Goal: Use online tool/utility: Utilize a website feature to perform a specific function

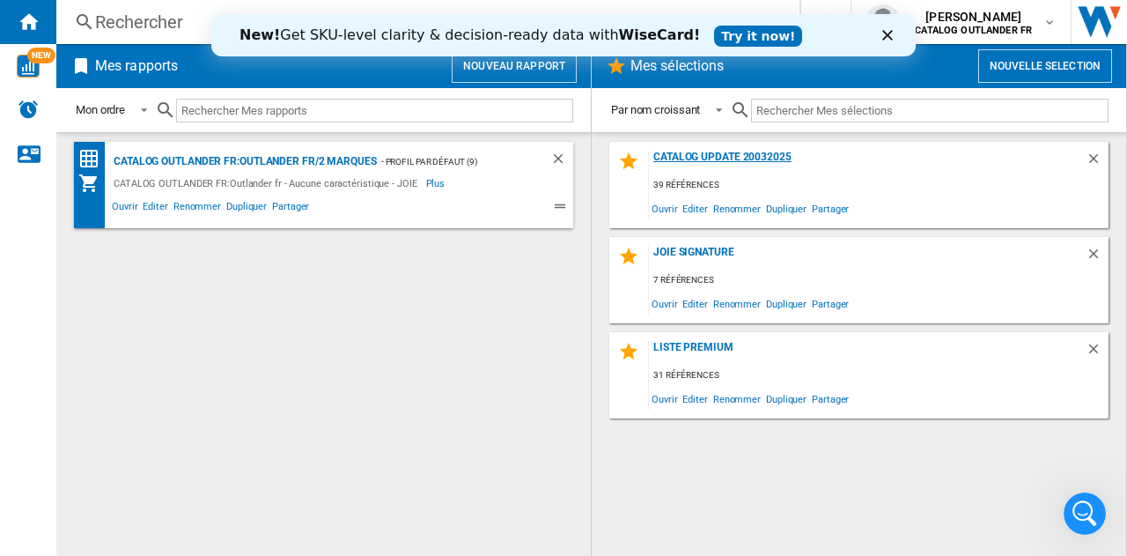
click at [680, 156] on div "catalog update 20032025" at bounding box center [867, 163] width 437 height 24
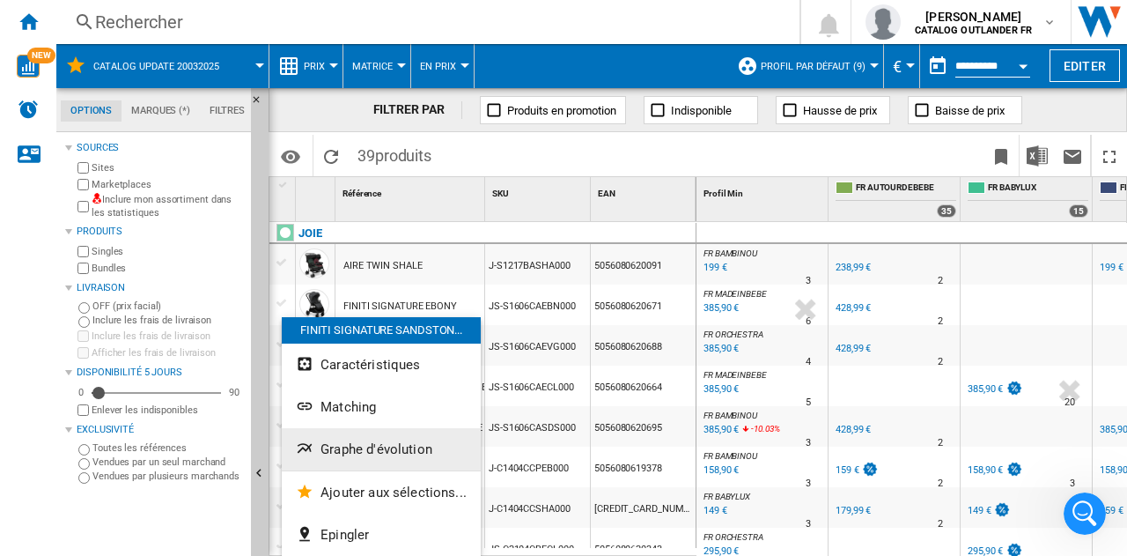
click at [347, 455] on span "Graphe d'évolution" at bounding box center [377, 449] width 112 height 16
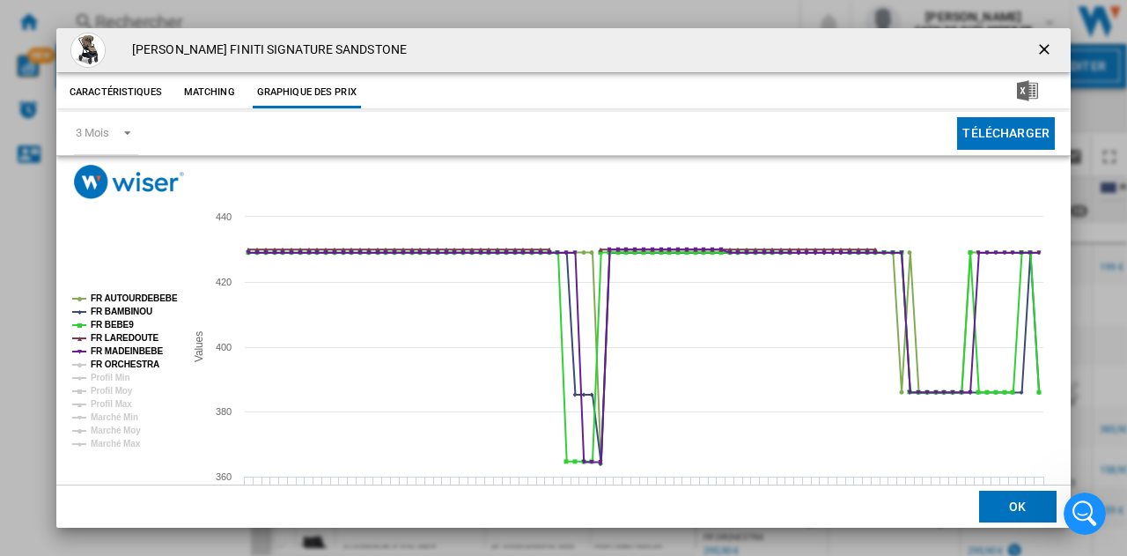
click at [120, 359] on tspan "FR ORCHESTRA" at bounding box center [125, 364] width 69 height 10
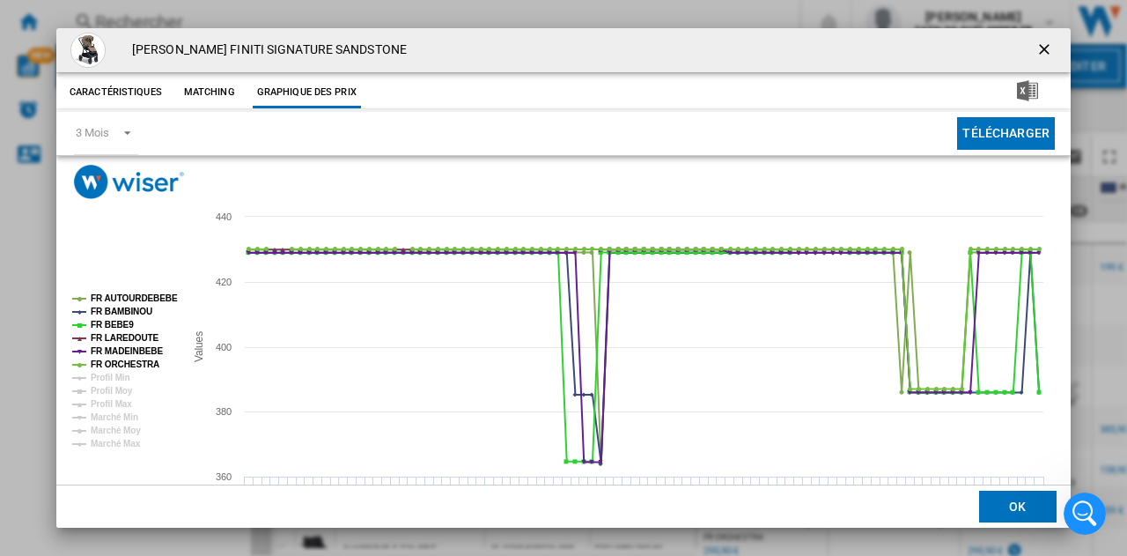
scroll to position [67, 0]
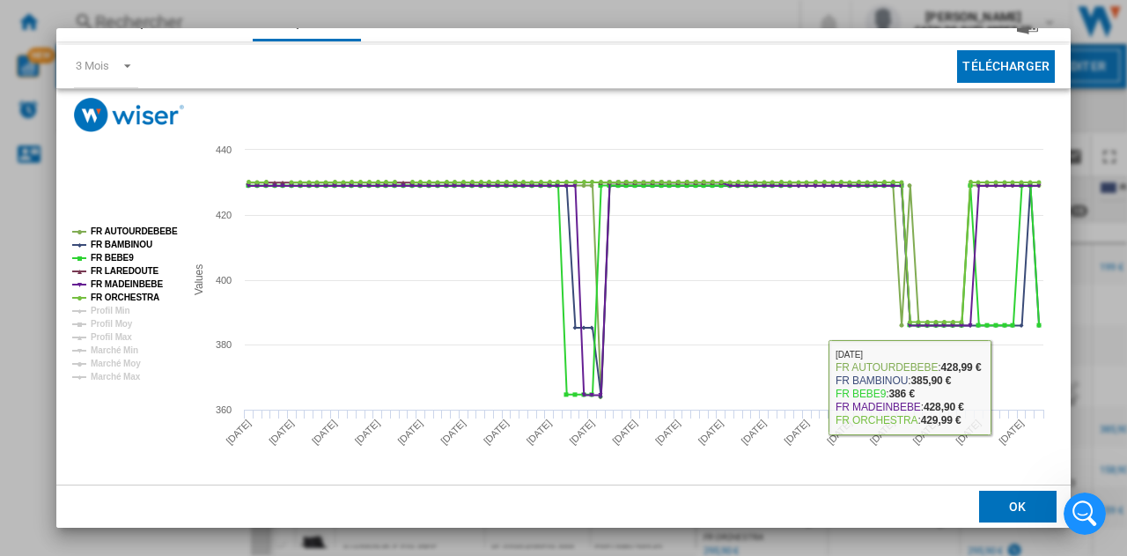
click at [983, 514] on button "OK" at bounding box center [1017, 506] width 77 height 32
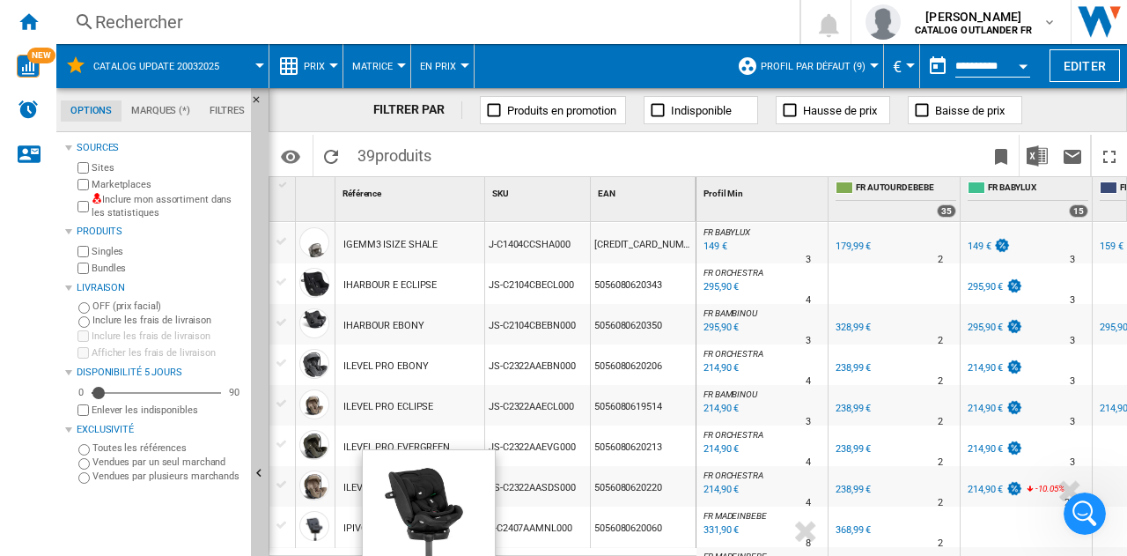
scroll to position [352, 0]
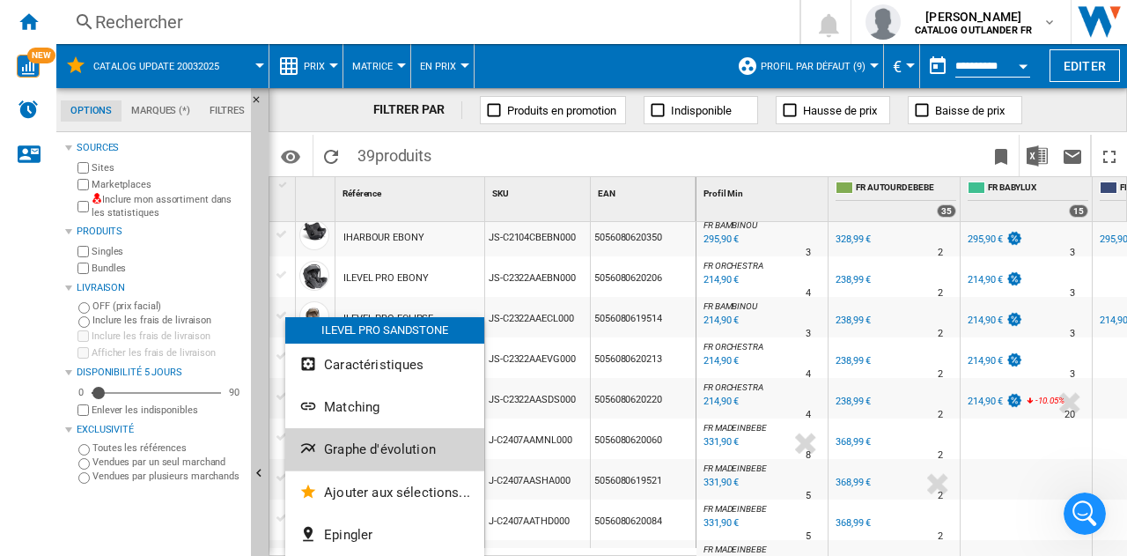
click at [384, 452] on span "Graphe d'évolution" at bounding box center [380, 449] width 112 height 16
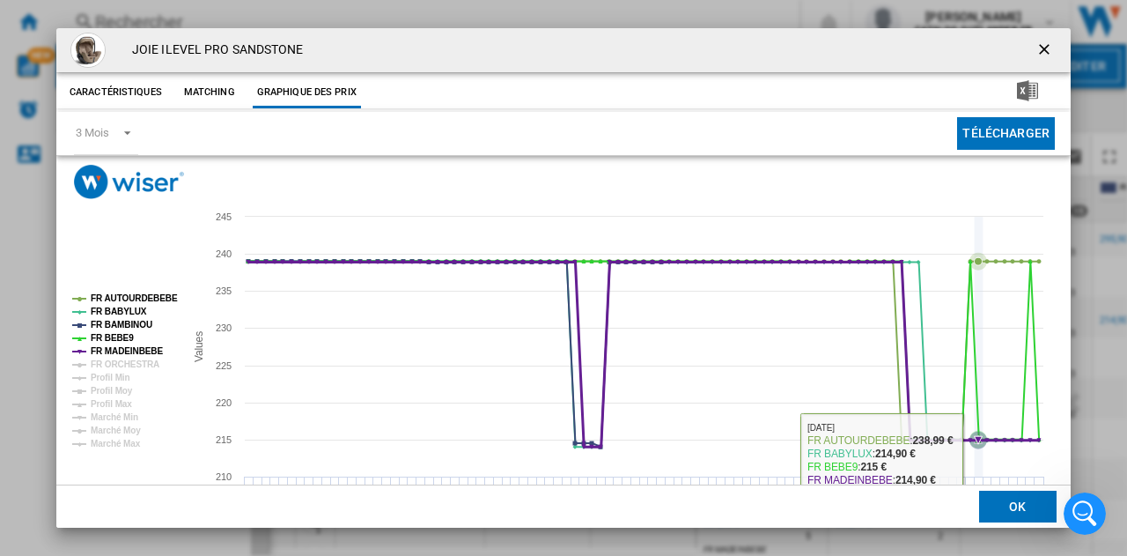
click at [979, 454] on icon "Product popup" at bounding box center [979, 347] width 0 height 260
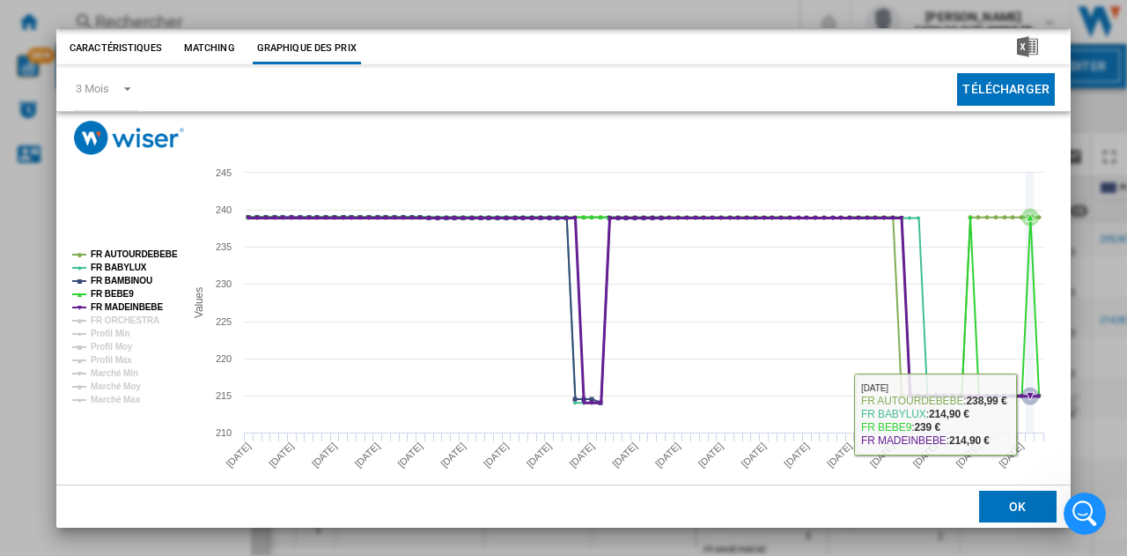
scroll to position [67, 0]
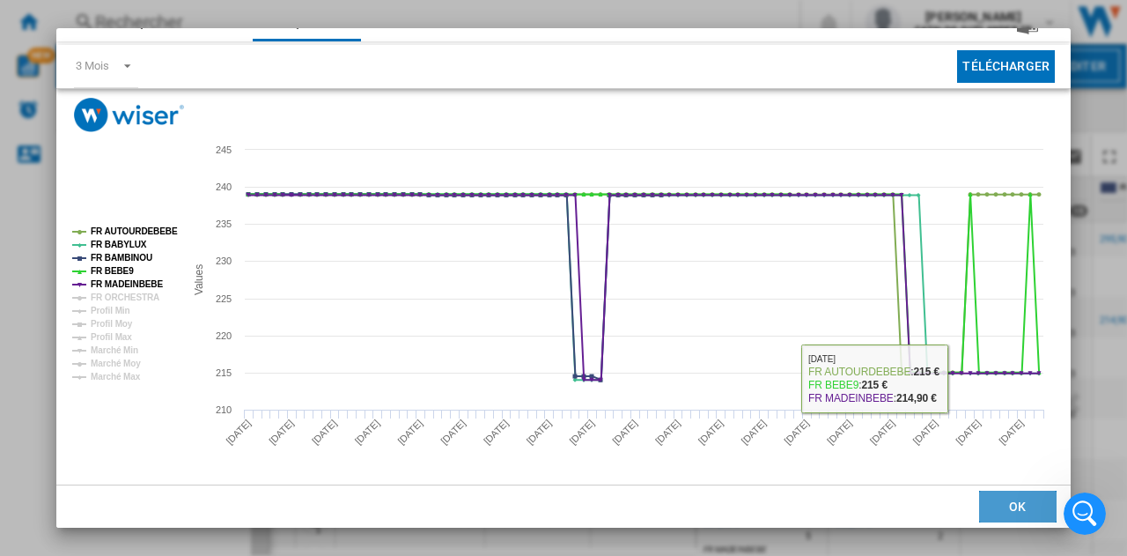
click at [1017, 499] on button "OK" at bounding box center [1017, 506] width 77 height 32
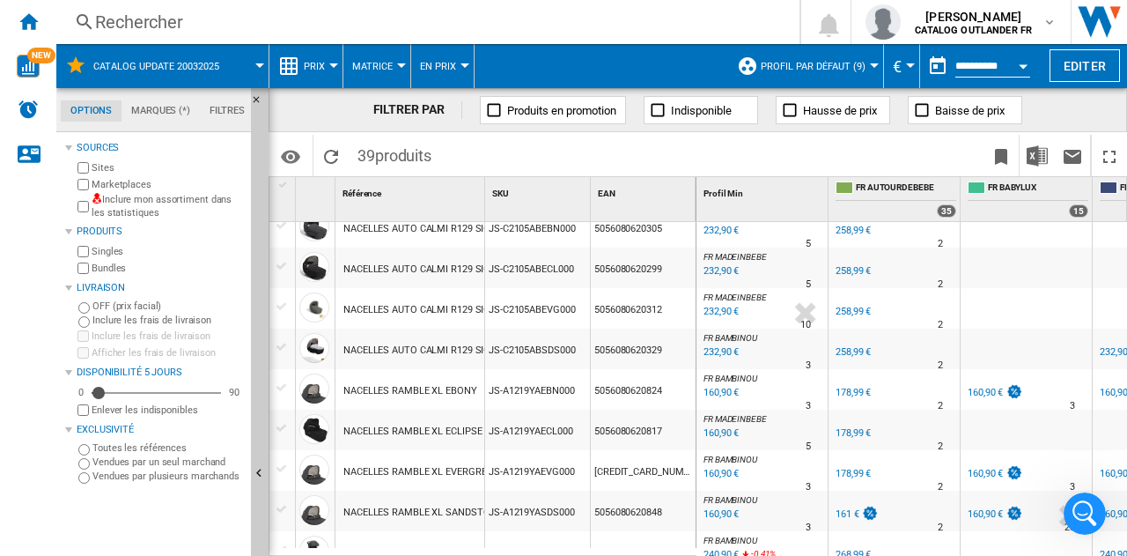
scroll to position [1272, 0]
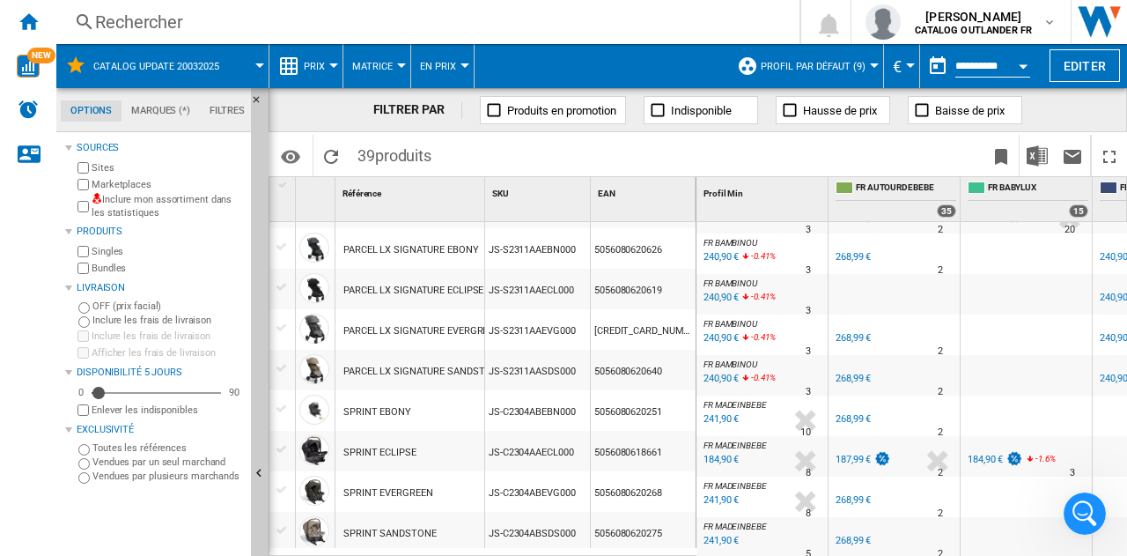
click at [282, 374] on div at bounding box center [282, 368] width 18 height 16
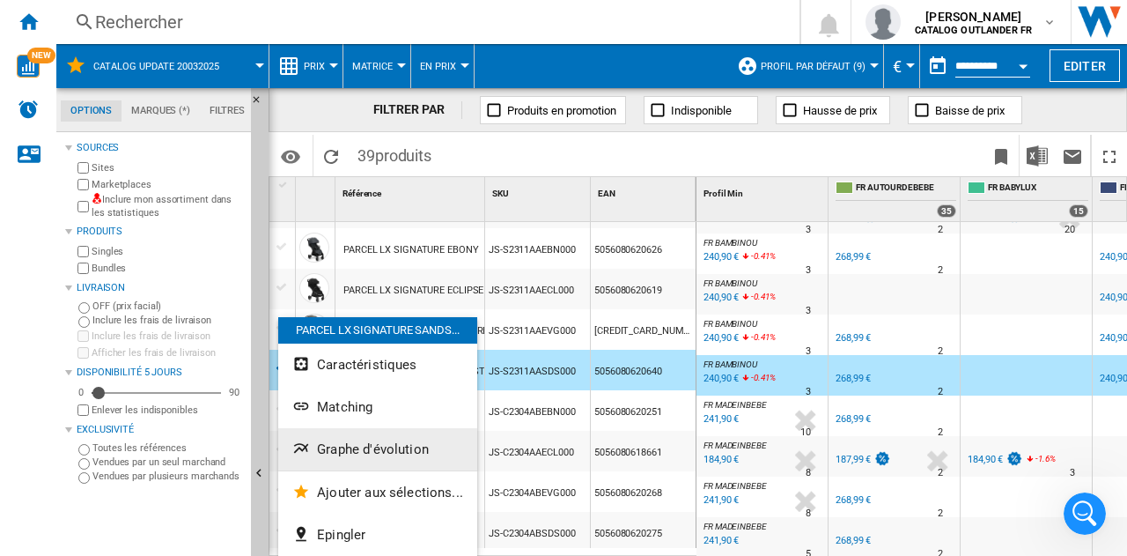
click at [378, 454] on span "Graphe d'évolution" at bounding box center [373, 449] width 112 height 16
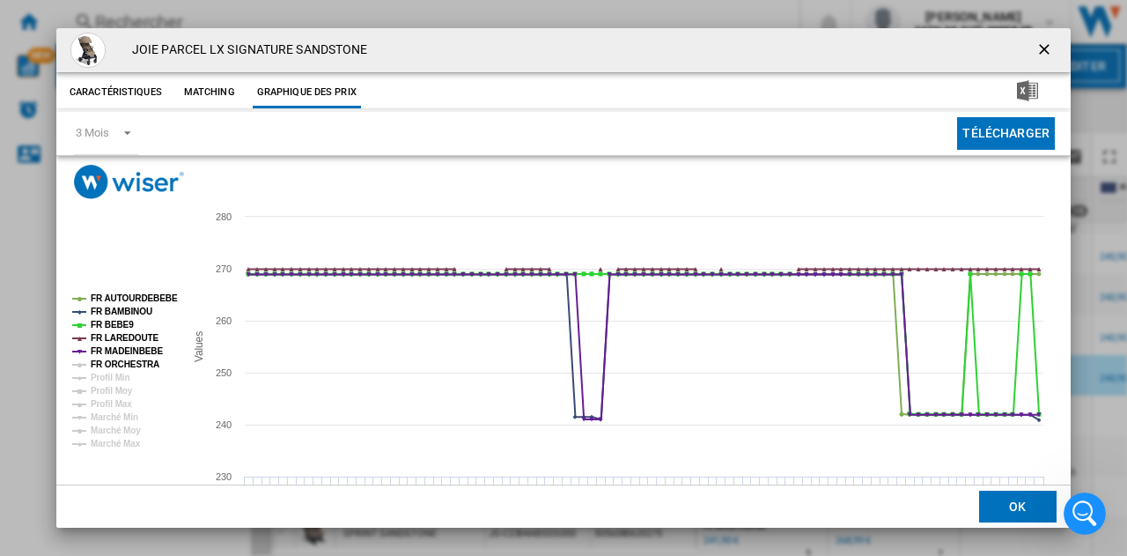
click at [128, 365] on tspan "FR ORCHESTRA" at bounding box center [125, 364] width 69 height 10
